Goal: Task Accomplishment & Management: Complete application form

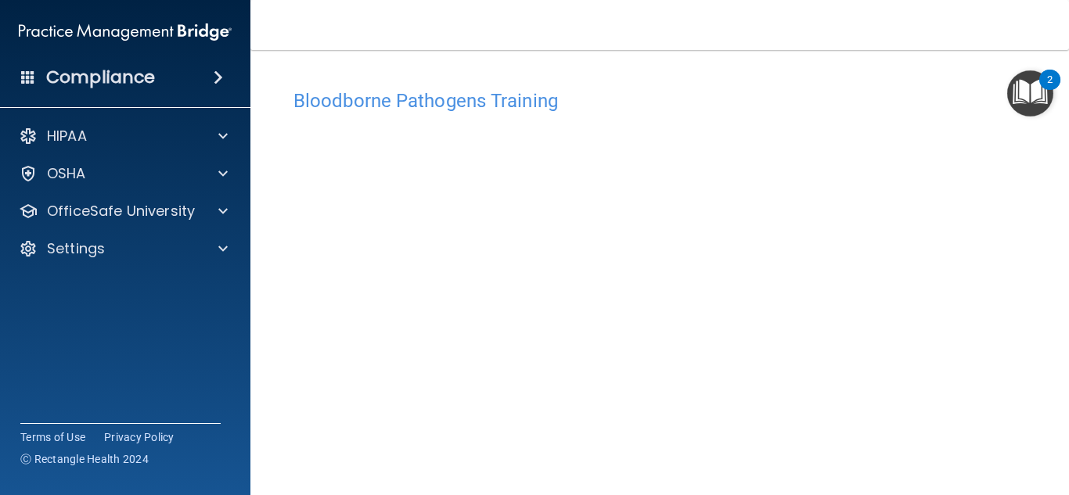
scroll to position [23, 0]
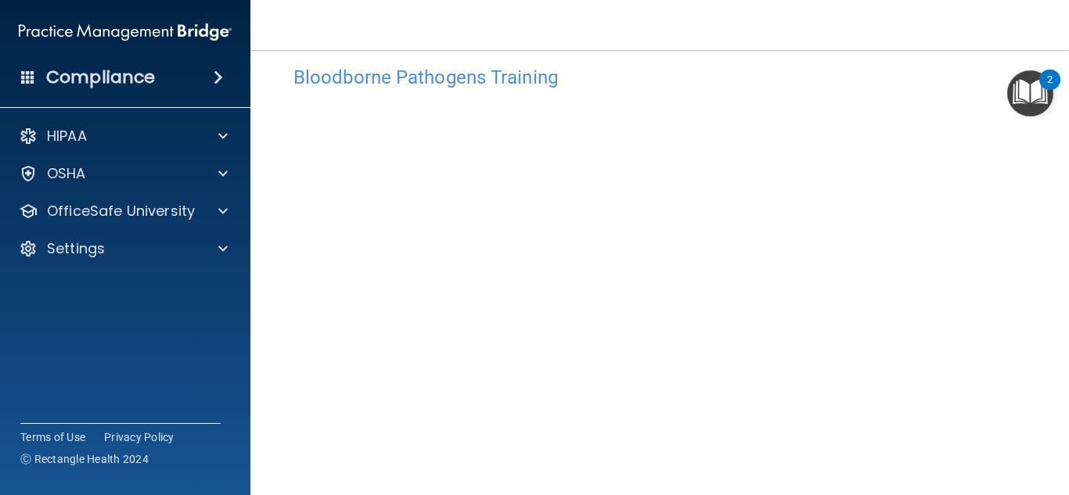
click at [841, 53] on div "Bloodborne Pathogens Training This course doesn’t expire until 07/22/2025. Are …" at bounding box center [660, 313] width 756 height 542
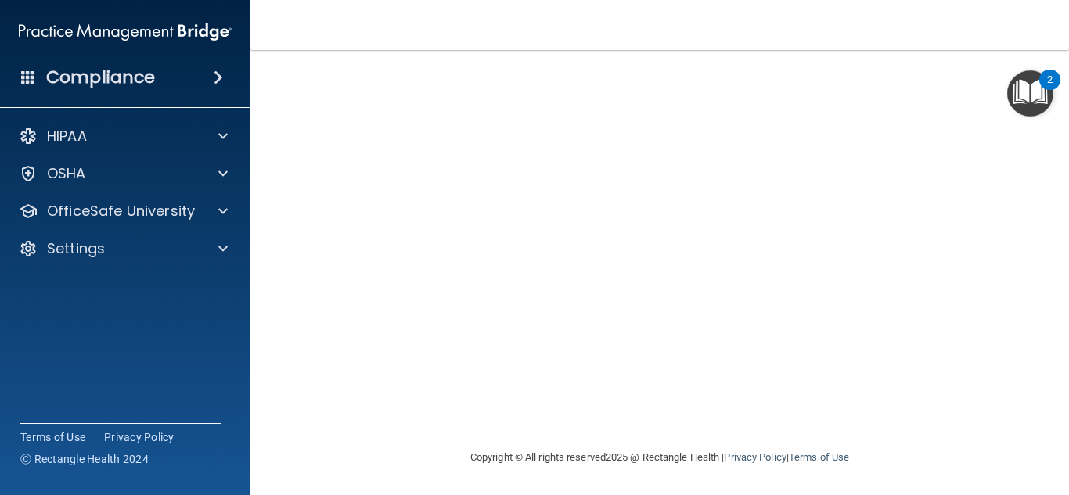
scroll to position [58, 0]
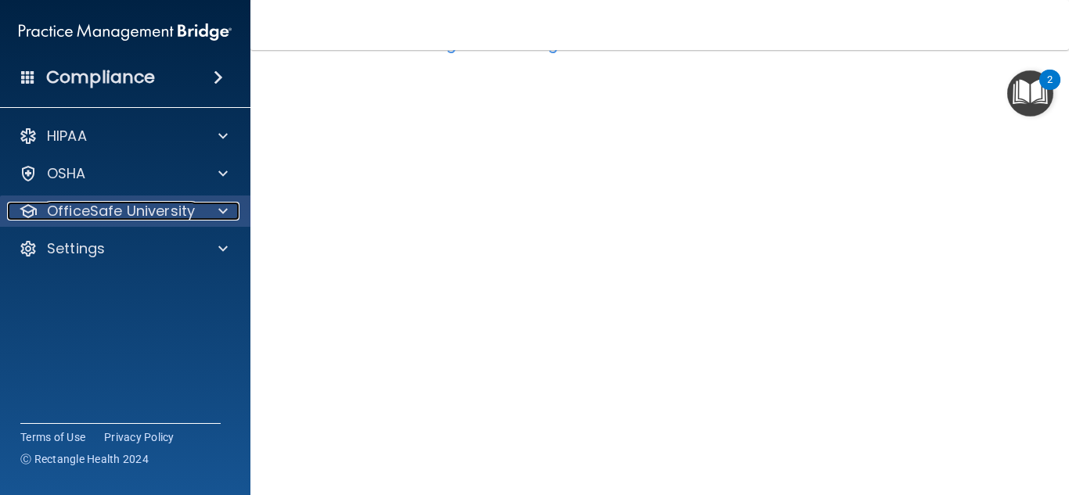
click at [95, 207] on p "OfficeSafe University" at bounding box center [121, 211] width 148 height 19
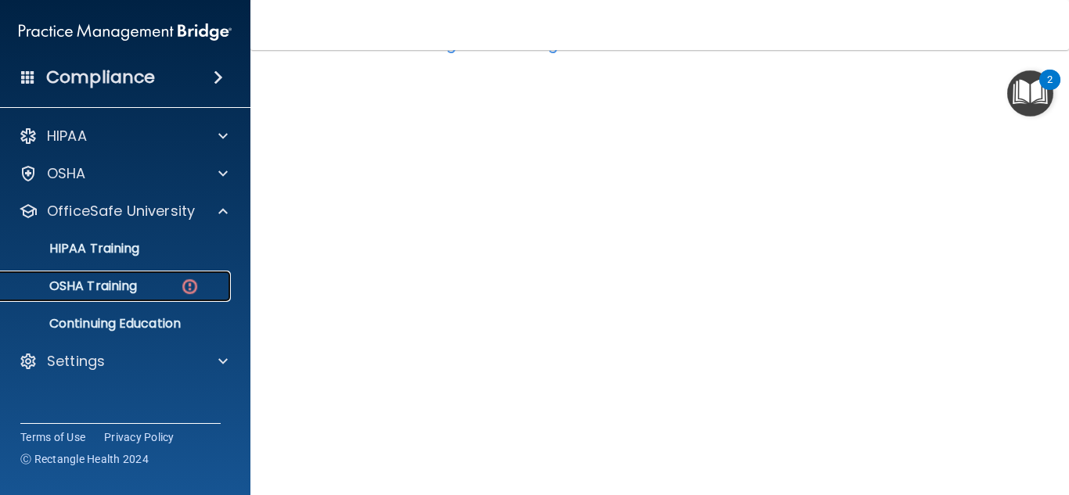
click at [129, 282] on p "OSHA Training" at bounding box center [73, 287] width 127 height 16
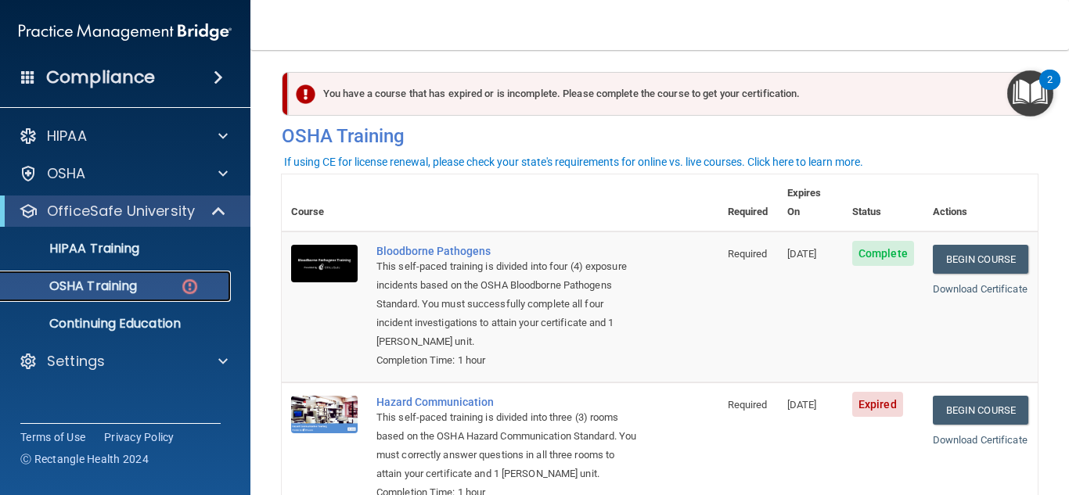
scroll to position [5, 0]
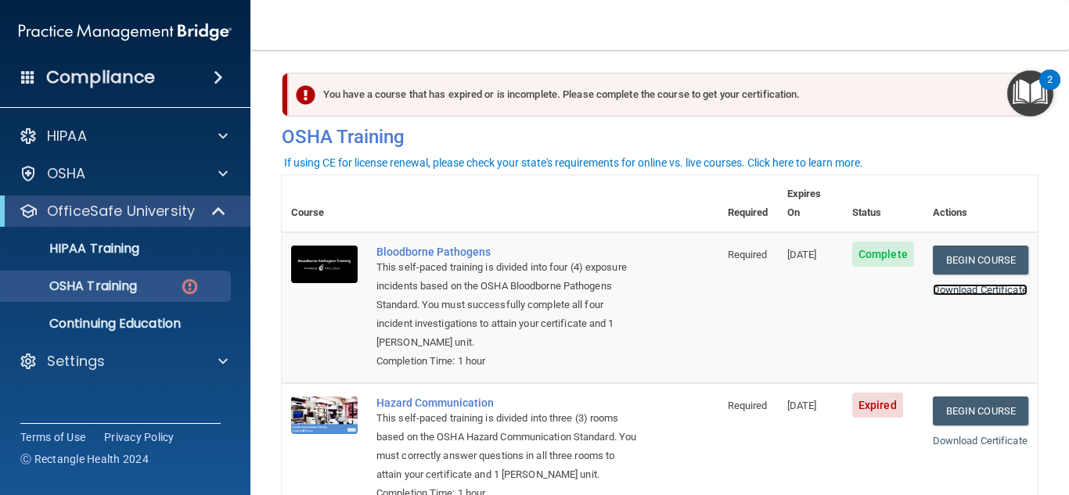
click at [955, 284] on link "Download Certificate" at bounding box center [980, 290] width 95 height 12
click at [936, 397] on link "Begin Course" at bounding box center [980, 411] width 95 height 29
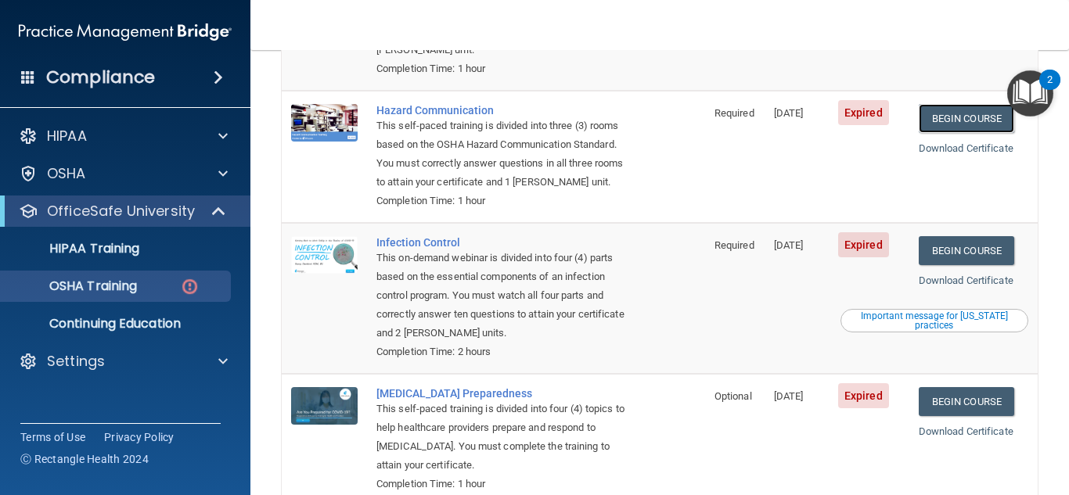
scroll to position [299, 0]
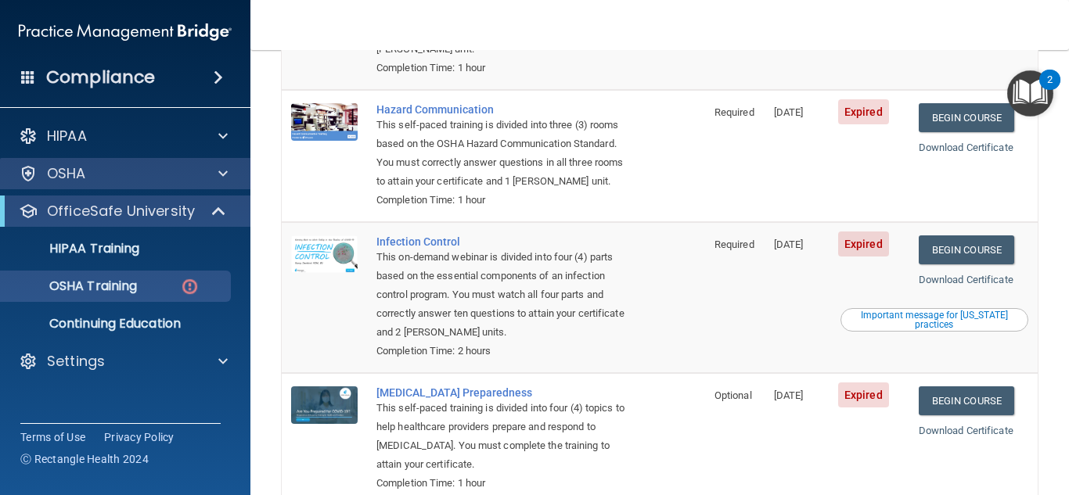
click at [105, 164] on div "OSHA" at bounding box center [125, 173] width 251 height 31
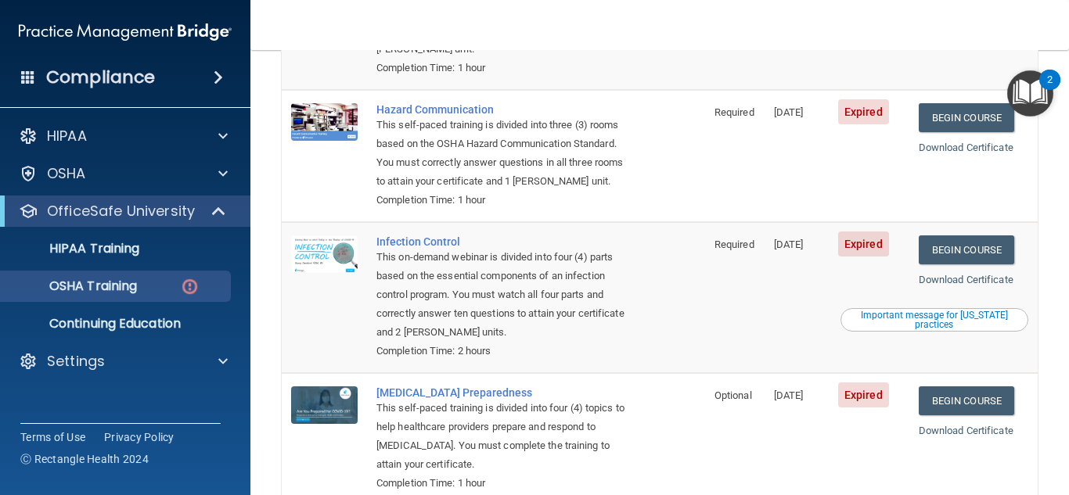
click at [171, 229] on ul "HIPAA Training OSHA Training Continuing Education" at bounding box center [125, 283] width 283 height 113
click at [159, 257] on link "HIPAA Training" at bounding box center [107, 248] width 247 height 31
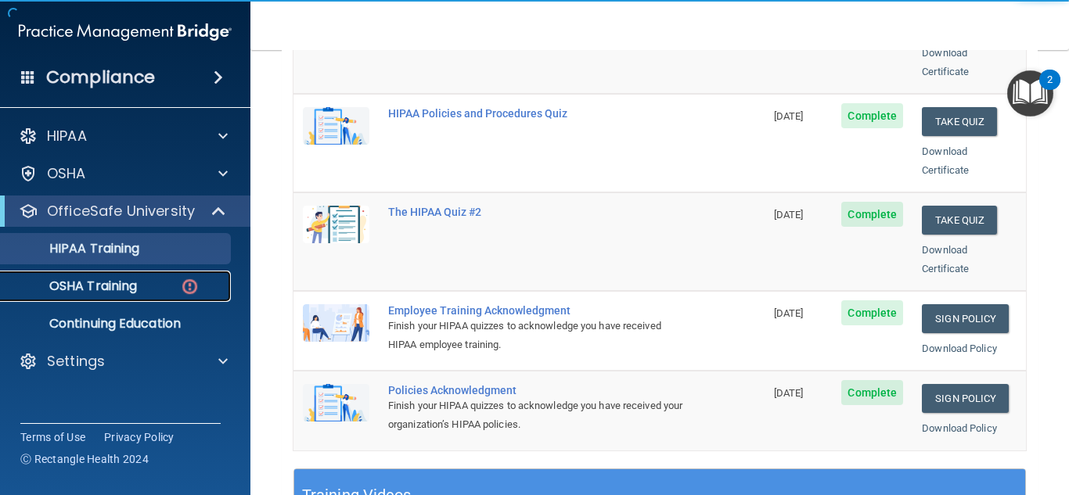
click at [146, 282] on div "OSHA Training" at bounding box center [117, 287] width 214 height 16
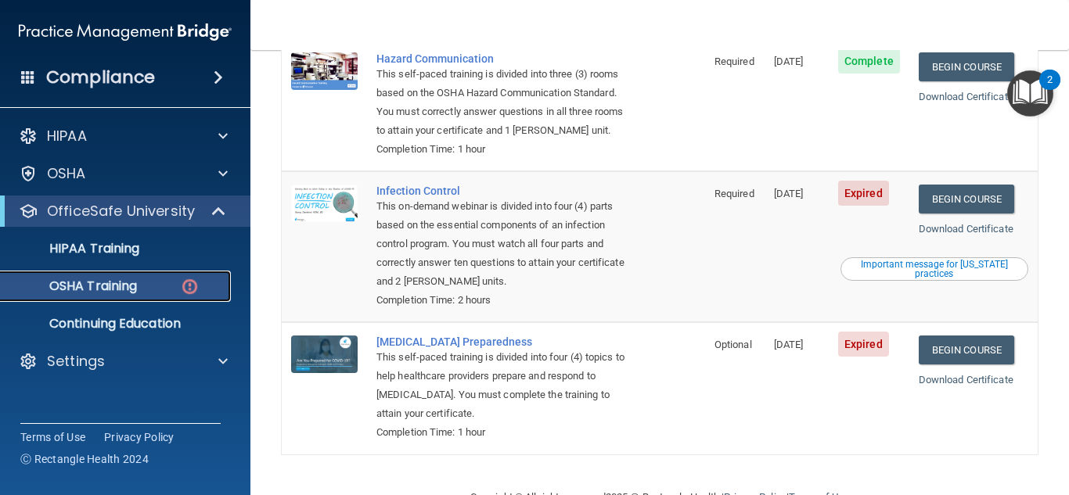
scroll to position [351, 0]
click at [953, 195] on link "Begin Course" at bounding box center [966, 198] width 95 height 29
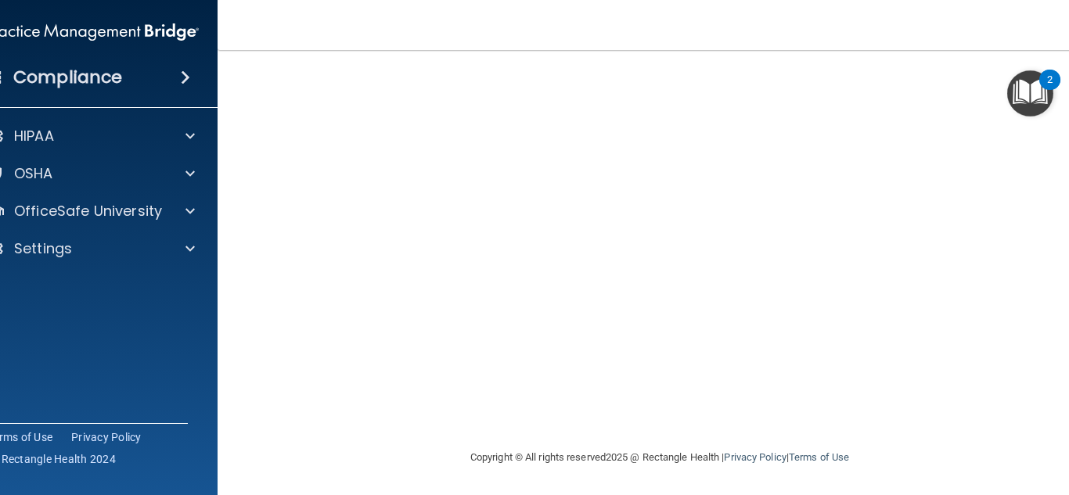
scroll to position [93, 0]
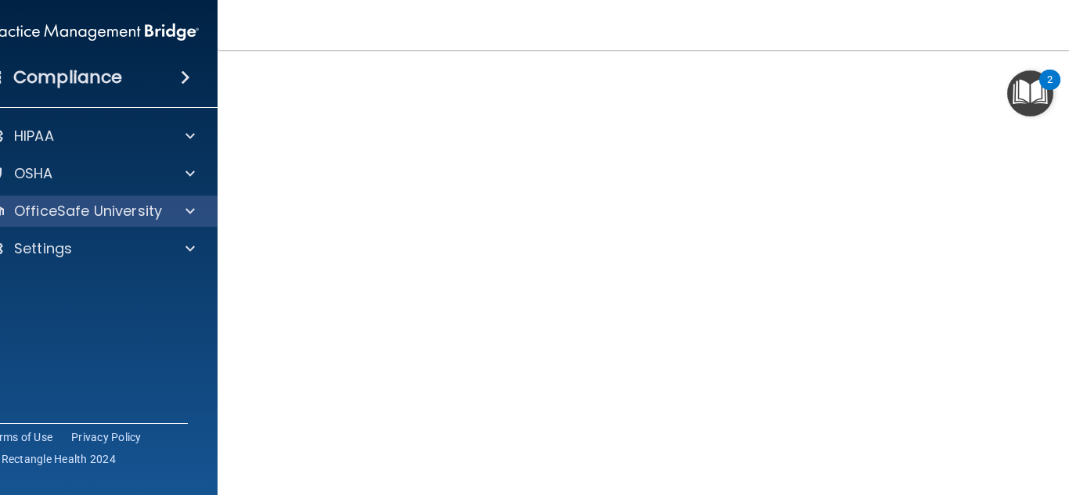
click at [160, 199] on div "OfficeSafe University" at bounding box center [92, 211] width 251 height 31
click at [194, 218] on div at bounding box center [187, 211] width 39 height 19
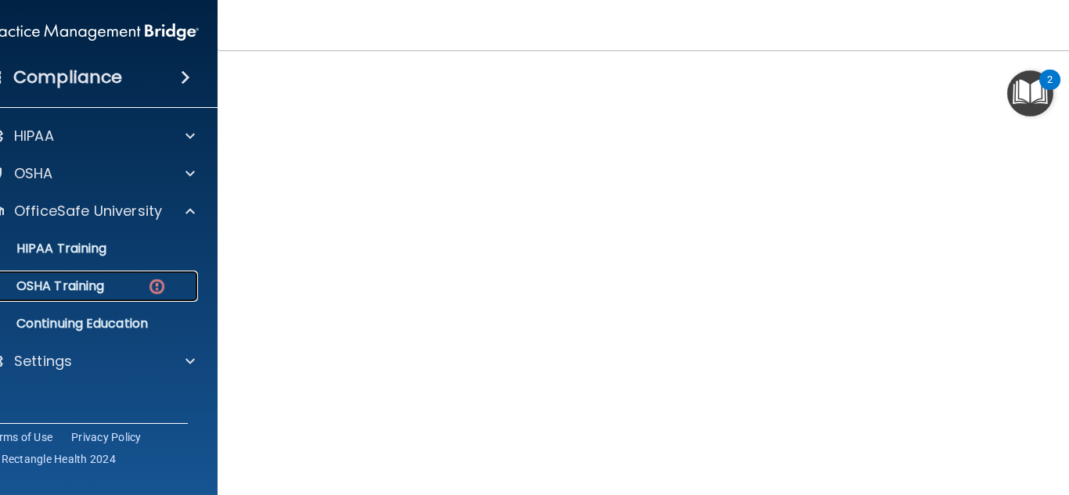
click at [153, 275] on link "OSHA Training" at bounding box center [74, 286] width 247 height 31
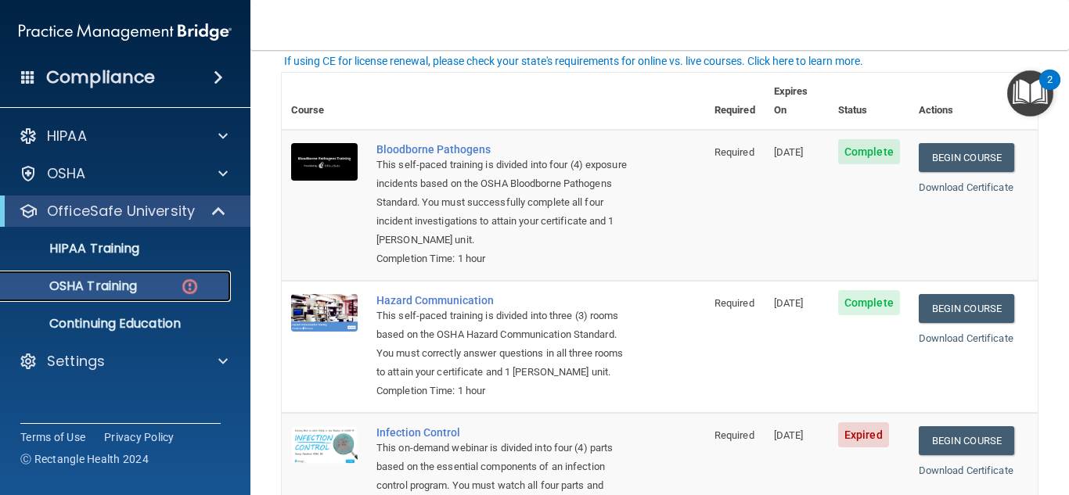
scroll to position [107, 0]
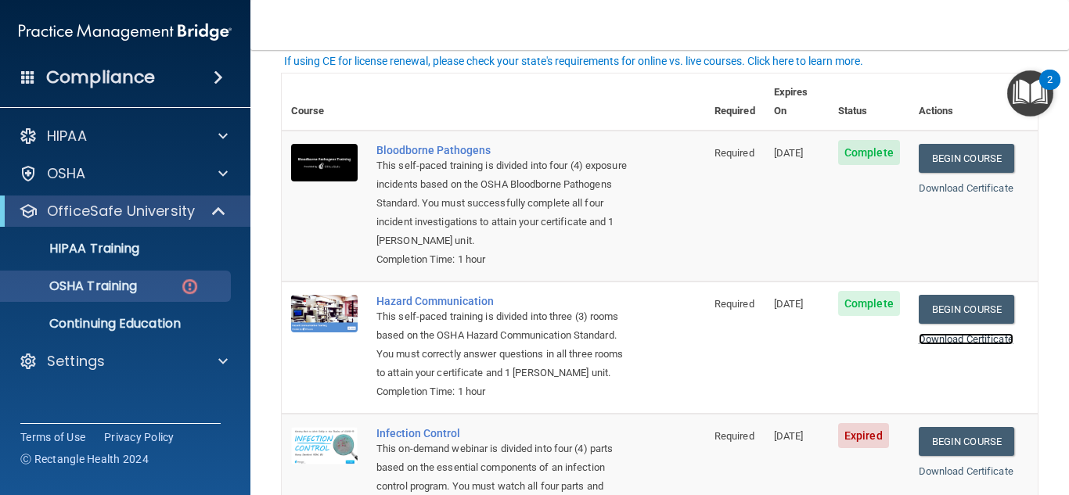
click at [971, 333] on link "Download Certificate" at bounding box center [966, 339] width 95 height 12
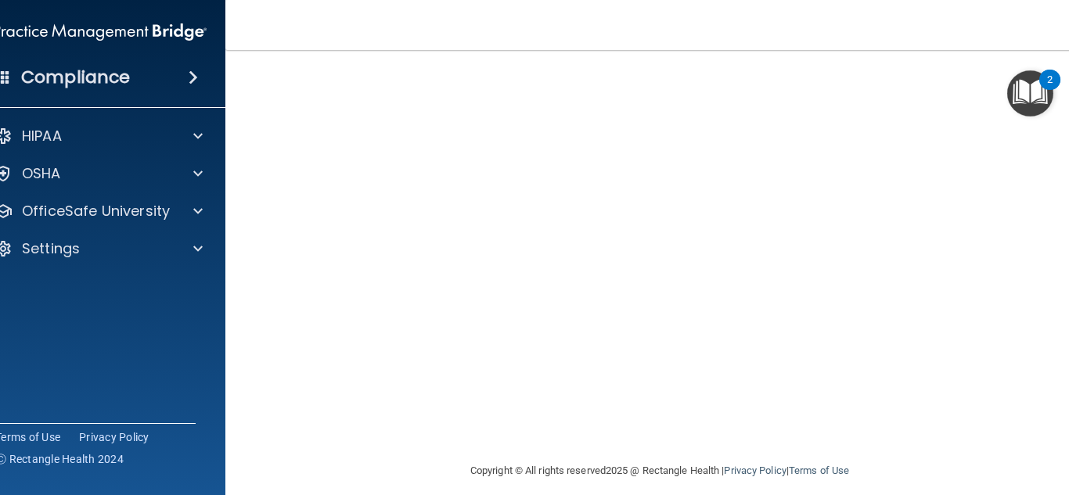
scroll to position [162, 0]
click at [154, 200] on div "OfficeSafe University" at bounding box center [100, 211] width 251 height 31
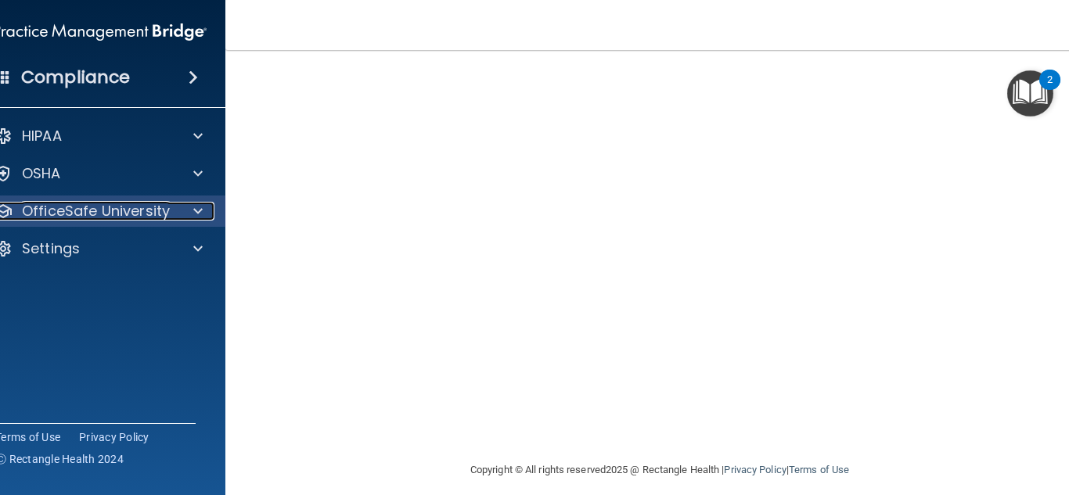
click at [176, 206] on div at bounding box center [195, 211] width 39 height 19
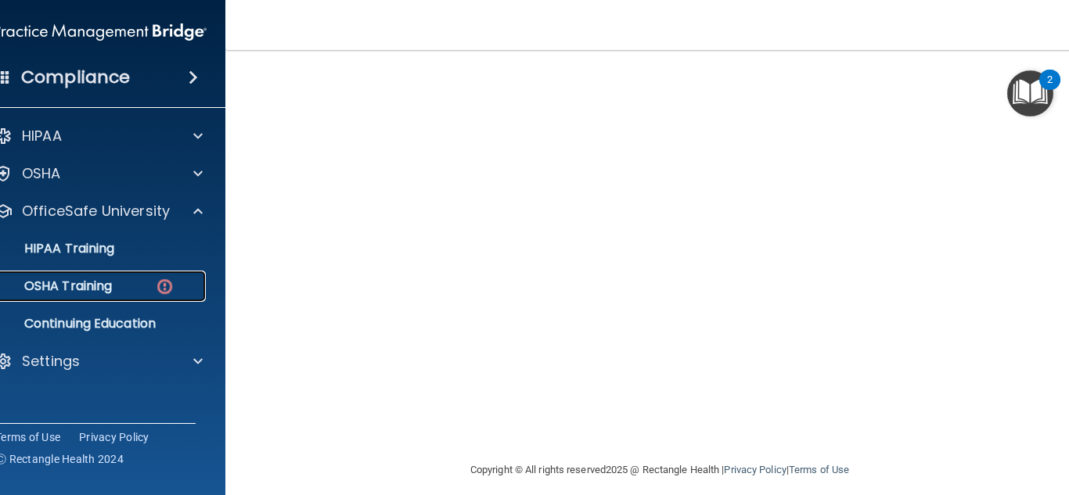
click at [146, 286] on div "OSHA Training" at bounding box center [92, 287] width 214 height 16
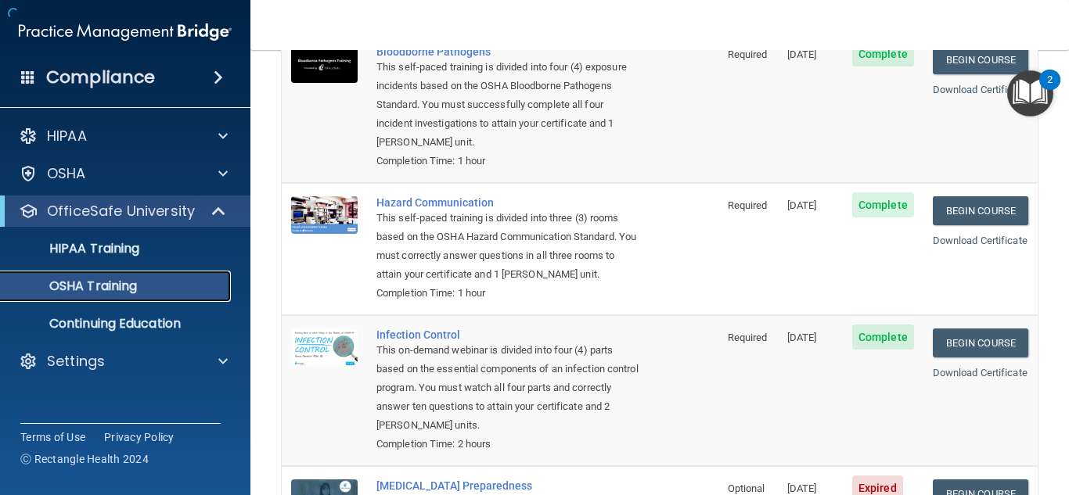
scroll to position [337, 0]
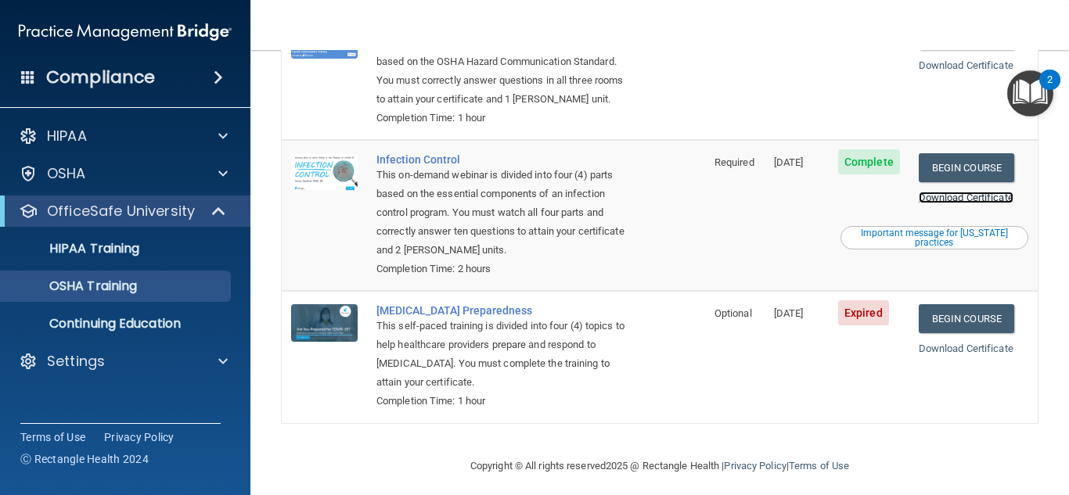
click at [942, 197] on link "Download Certificate" at bounding box center [966, 198] width 95 height 12
click at [953, 318] on link "Begin Course" at bounding box center [966, 318] width 95 height 29
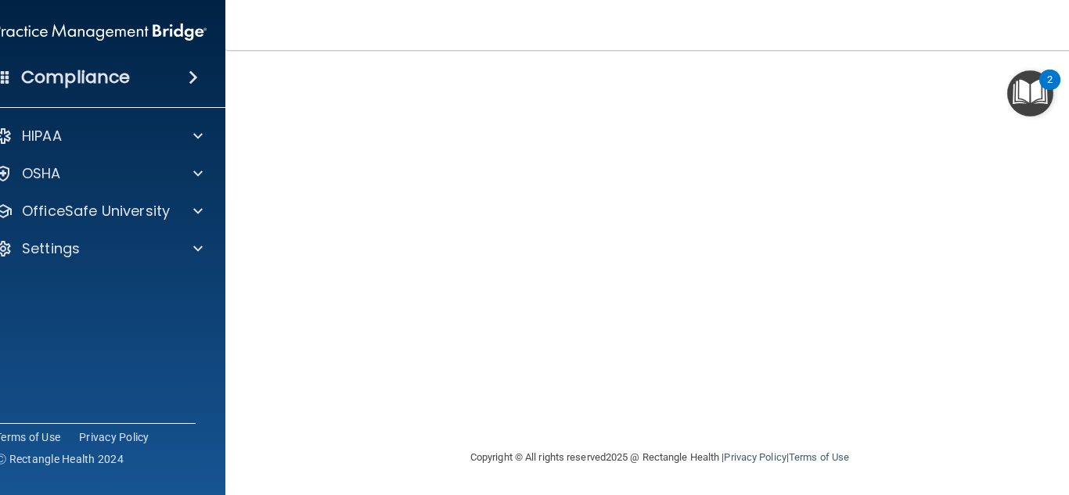
scroll to position [57, 0]
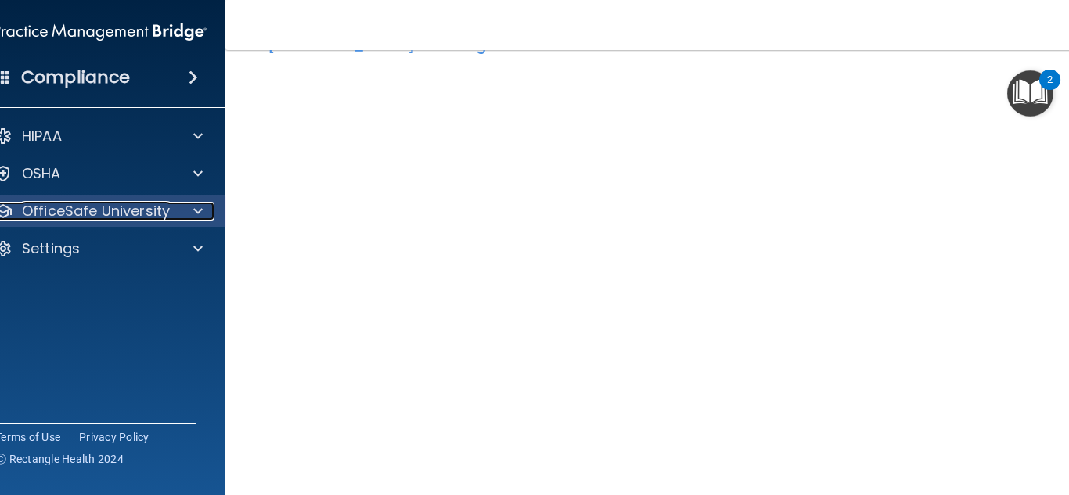
click at [201, 202] on div at bounding box center [195, 211] width 39 height 19
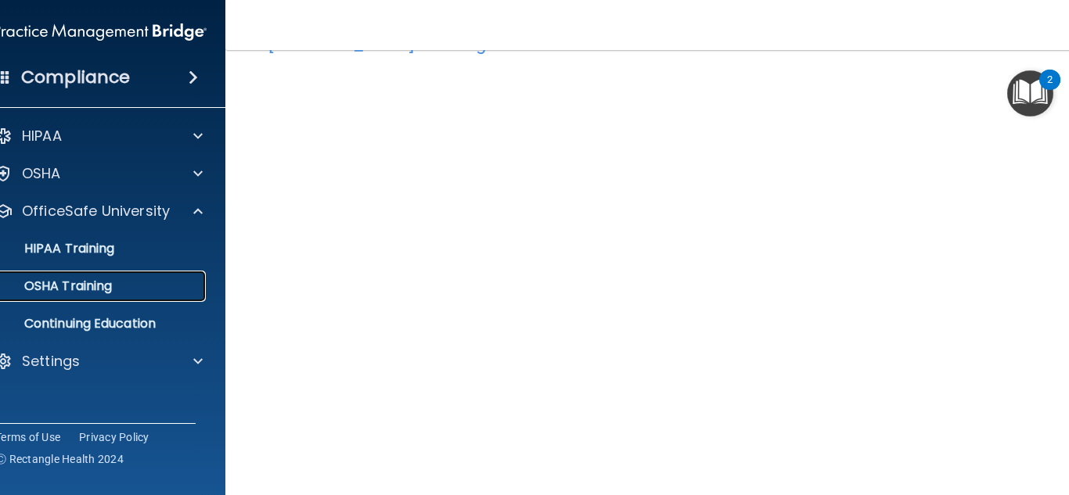
click at [137, 286] on div "OSHA Training" at bounding box center [92, 287] width 214 height 16
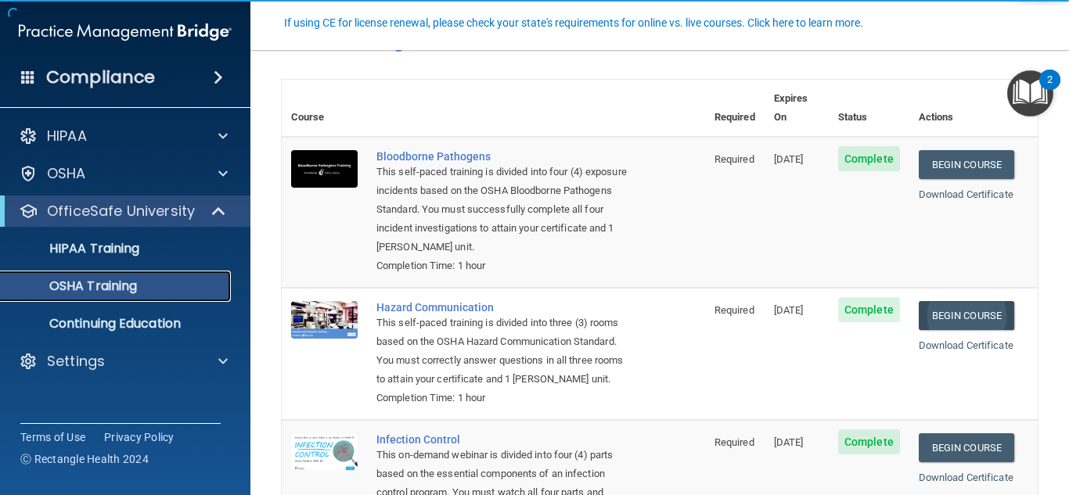
scroll to position [350, 0]
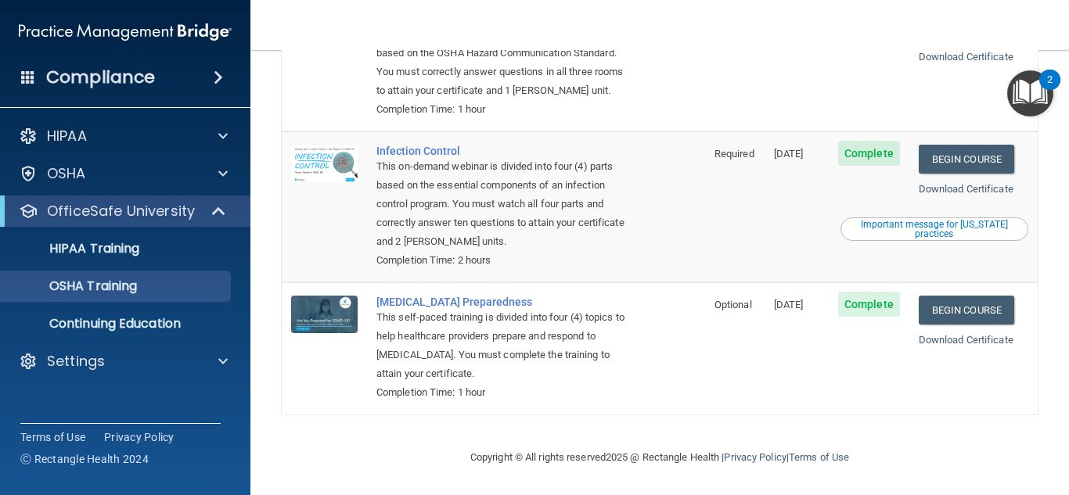
click at [939, 348] on div "Download Certificate" at bounding box center [974, 340] width 110 height 19
click at [936, 343] on link "Download Certificate" at bounding box center [966, 340] width 95 height 12
